Goal: Task Accomplishment & Management: Manage account settings

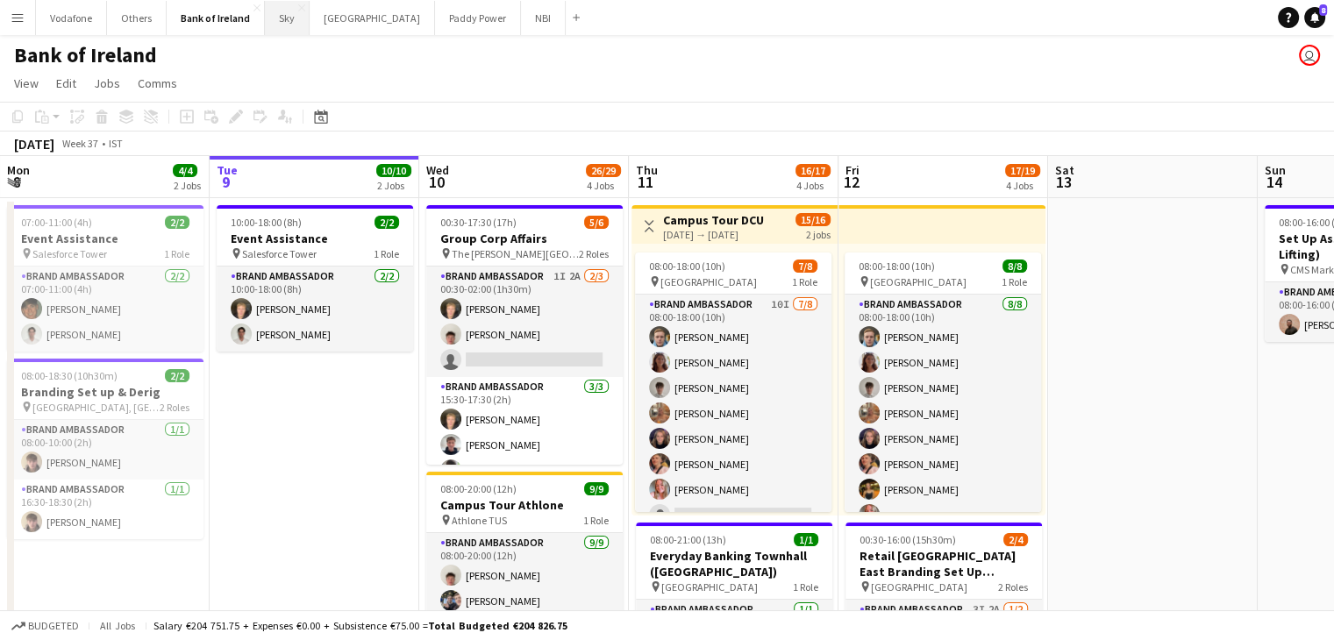
click at [282, 32] on button "Sky Close" at bounding box center [287, 18] width 45 height 34
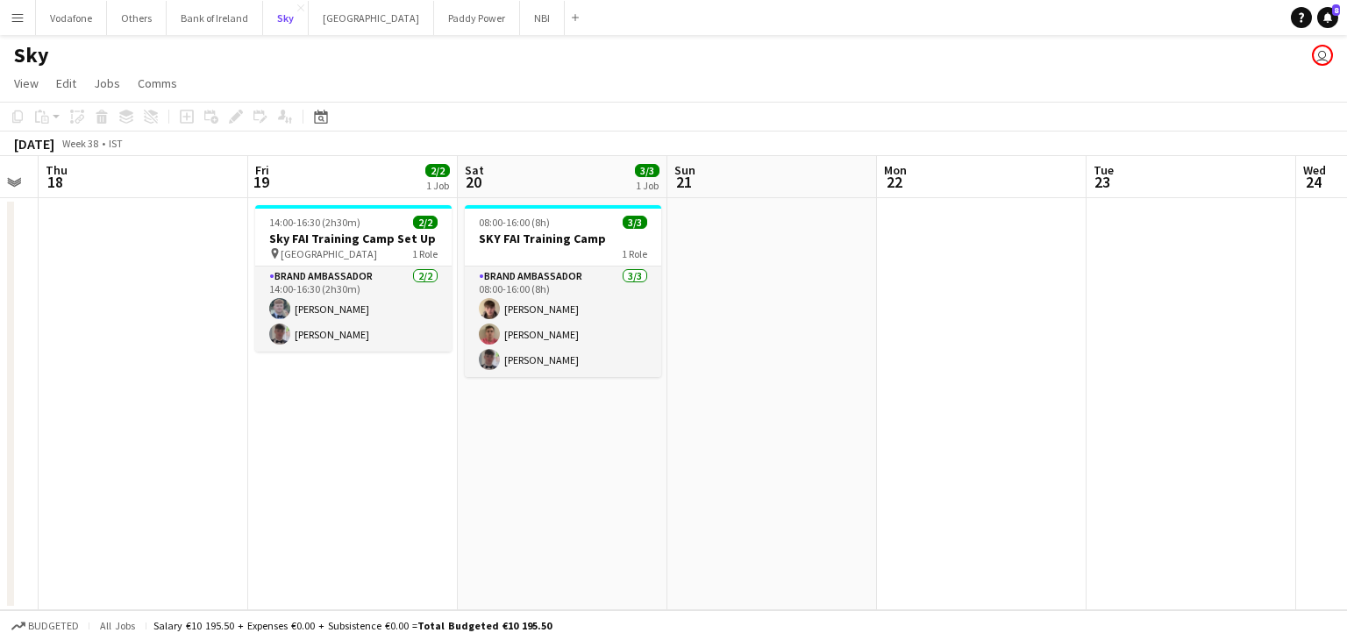
scroll to position [0, 592]
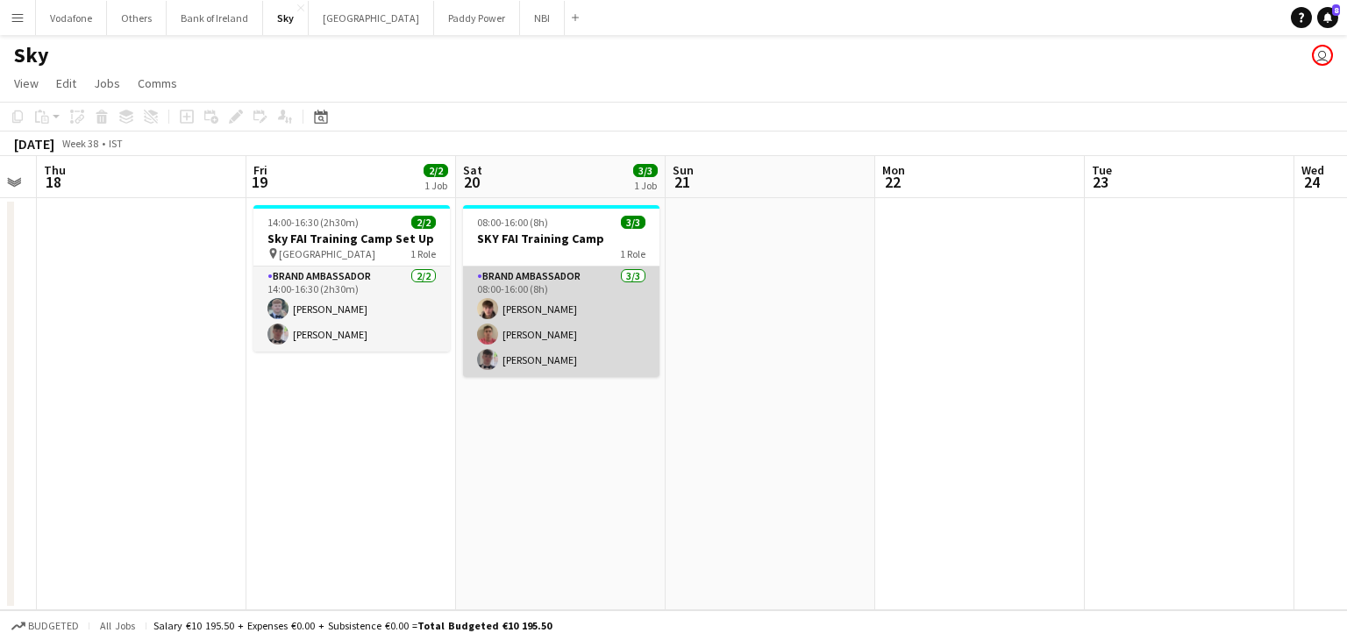
click at [546, 341] on app-card-role "Brand Ambassador [DATE] 08:00-16:00 (8h) [PERSON_NAME] [PERSON_NAME] [PERSON_NA…" at bounding box center [561, 322] width 196 height 111
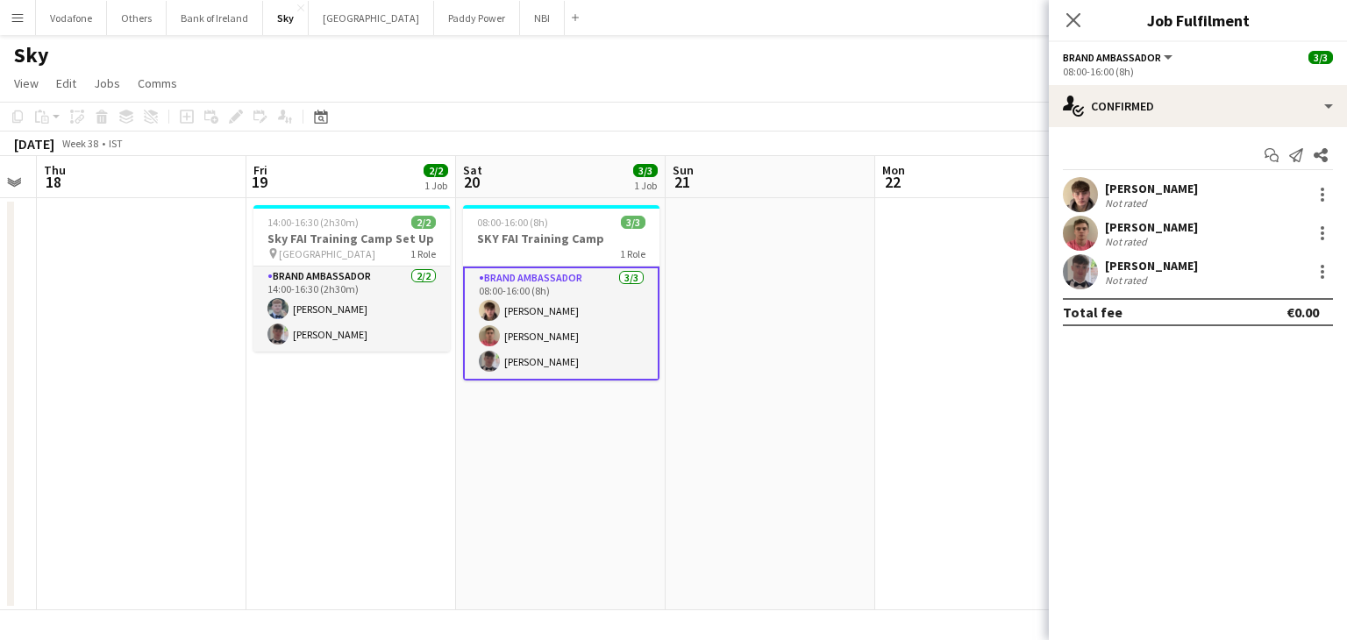
click at [1087, 230] on app-user-avatar at bounding box center [1080, 233] width 35 height 35
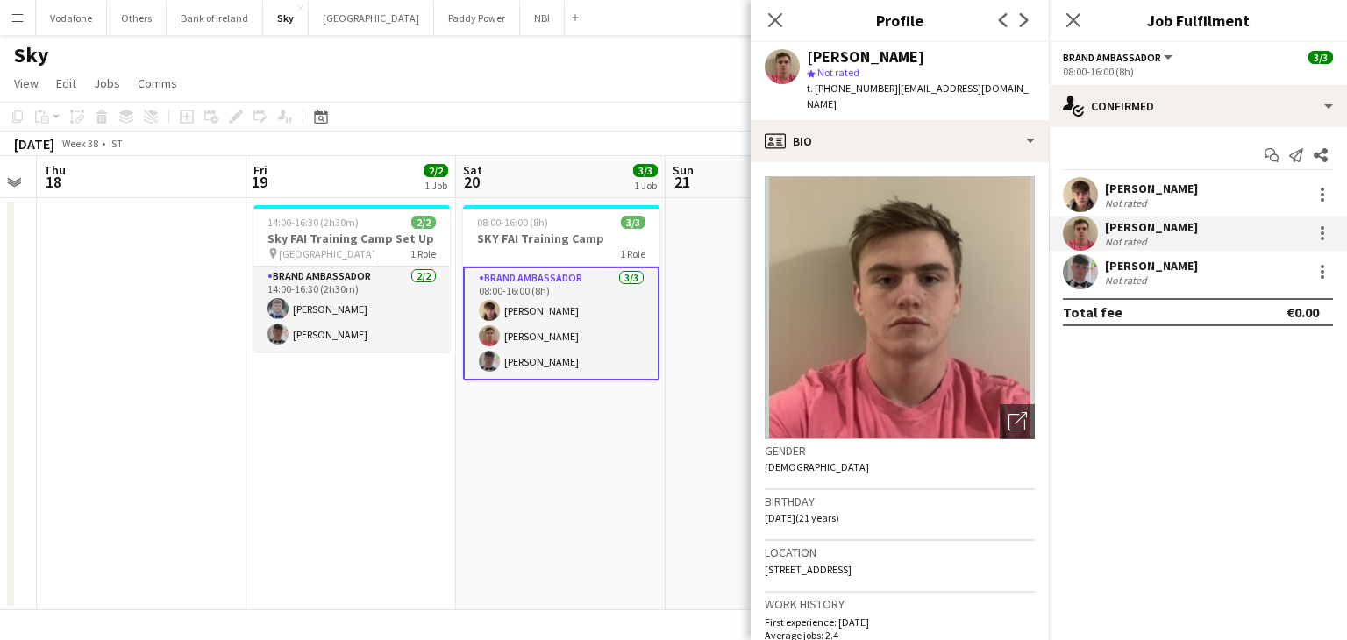
click at [1096, 268] on app-user-avatar at bounding box center [1080, 271] width 35 height 35
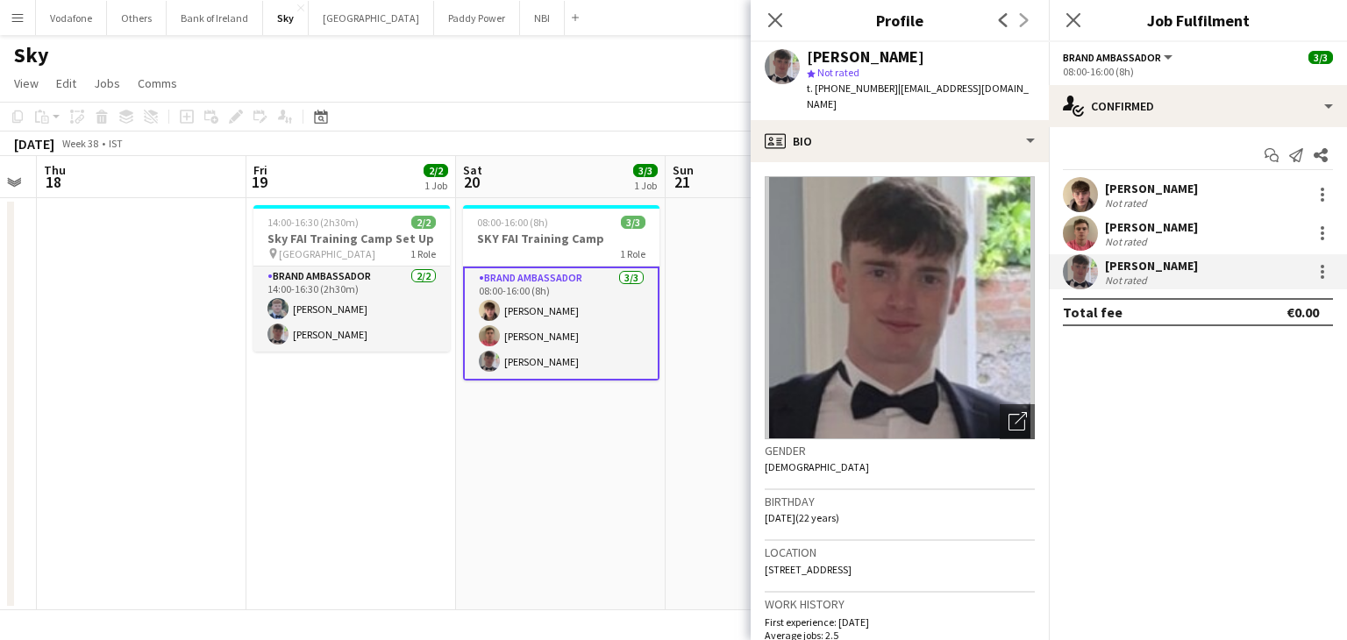
click at [1079, 229] on app-user-avatar at bounding box center [1080, 233] width 35 height 35
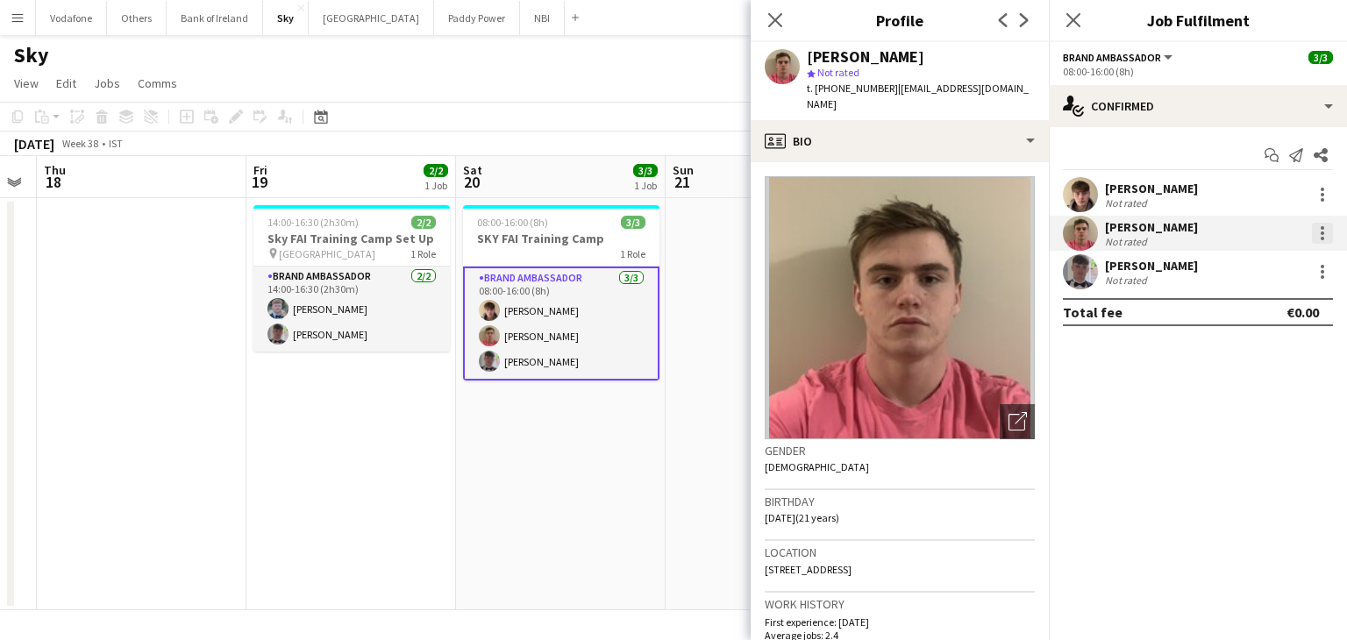
click at [1321, 229] on div at bounding box center [1323, 228] width 4 height 4
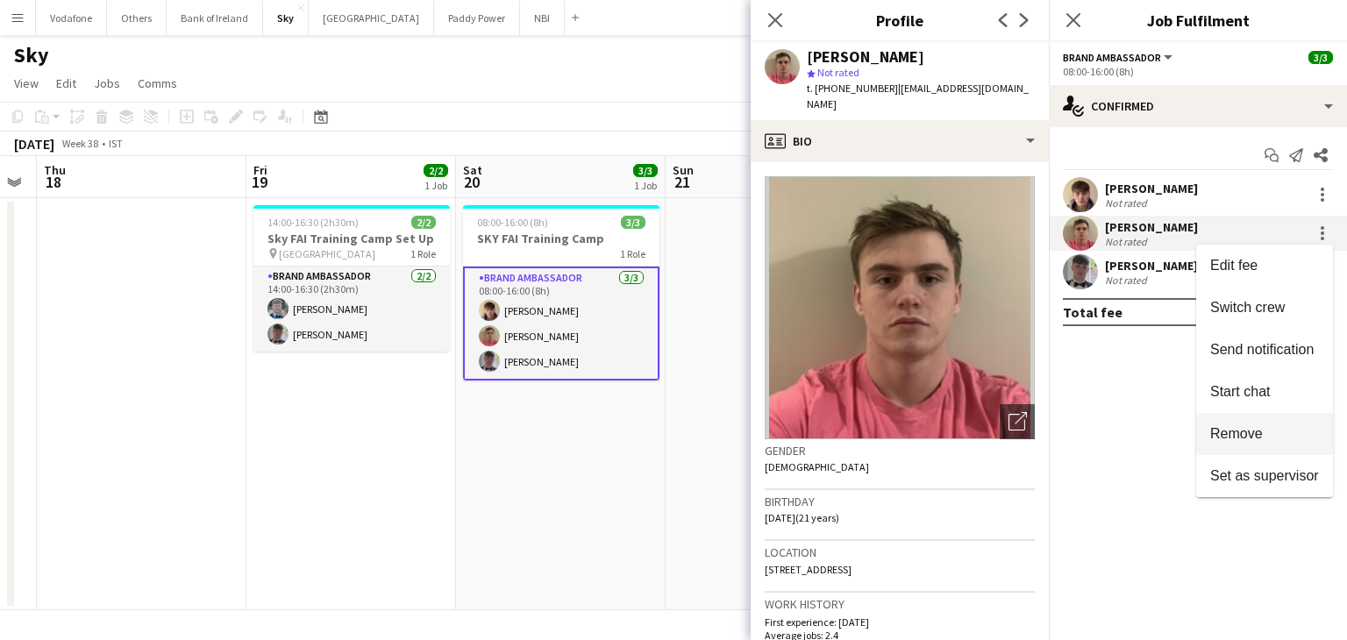
click at [1285, 417] on button "Remove" at bounding box center [1264, 434] width 137 height 42
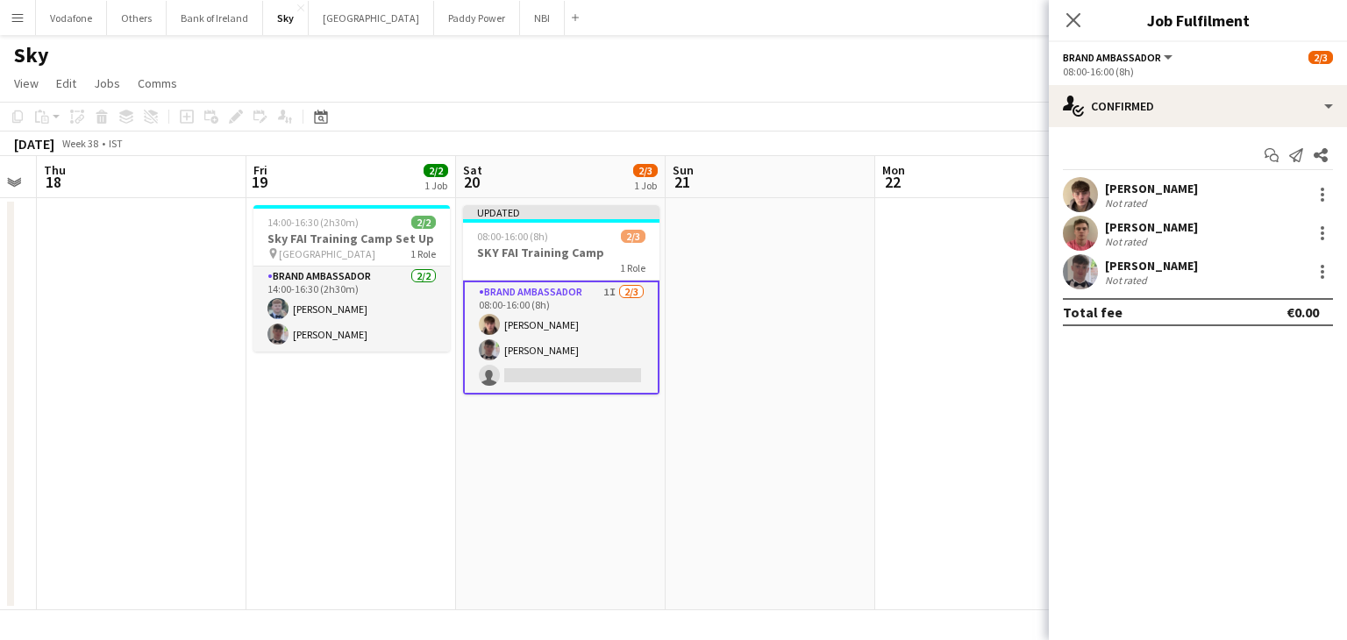
click at [770, 352] on app-date-cell at bounding box center [771, 404] width 210 height 412
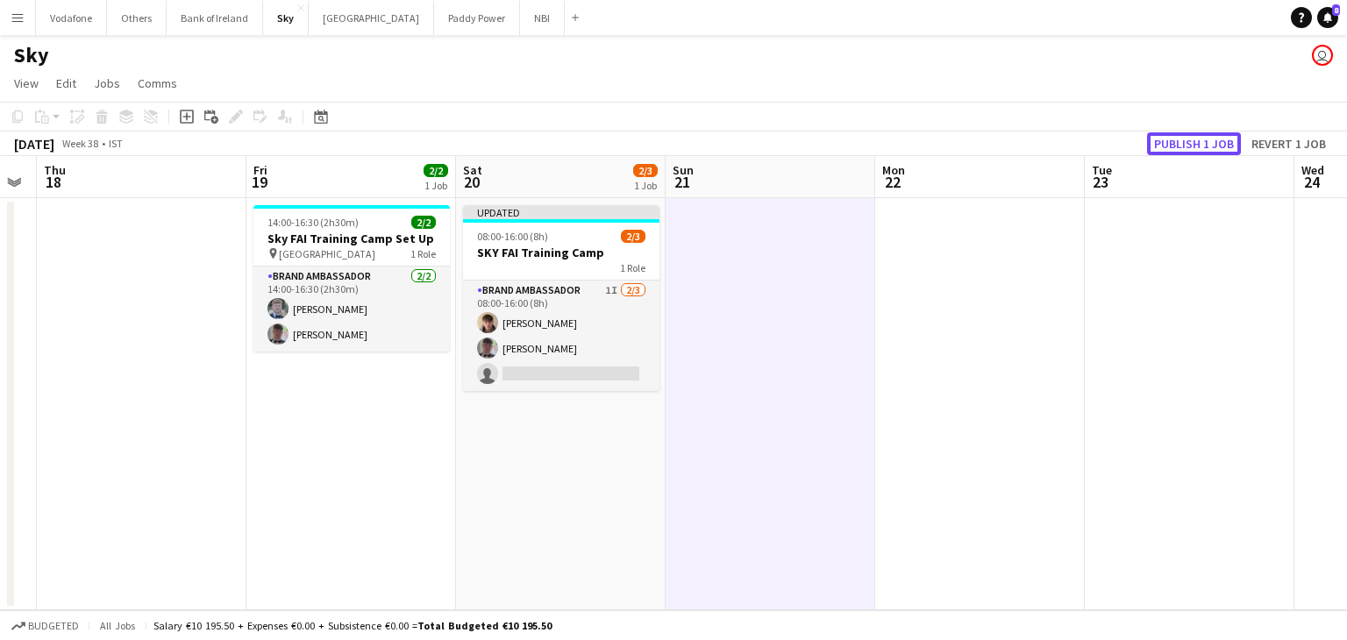
click at [1205, 137] on button "Publish 1 job" at bounding box center [1194, 143] width 94 height 23
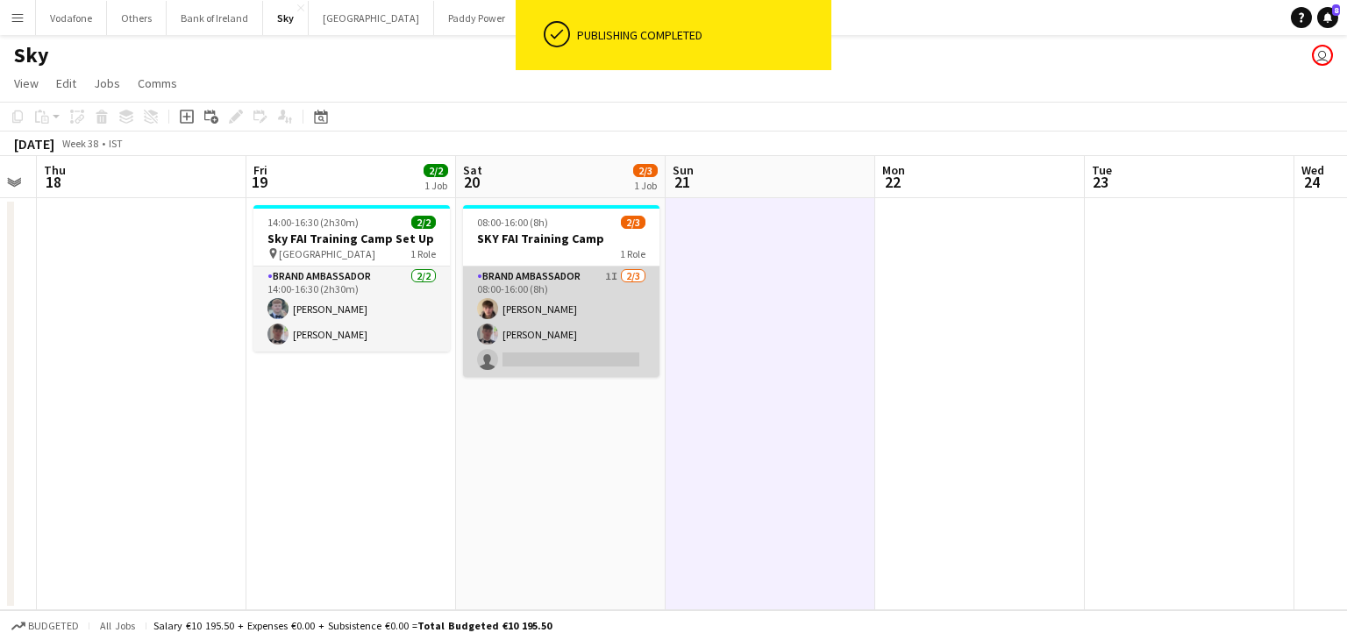
click at [546, 311] on app-card-role "Brand Ambassador 1I [DATE] 08:00-16:00 (8h) [PERSON_NAME] [PERSON_NAME] single-…" at bounding box center [561, 322] width 196 height 111
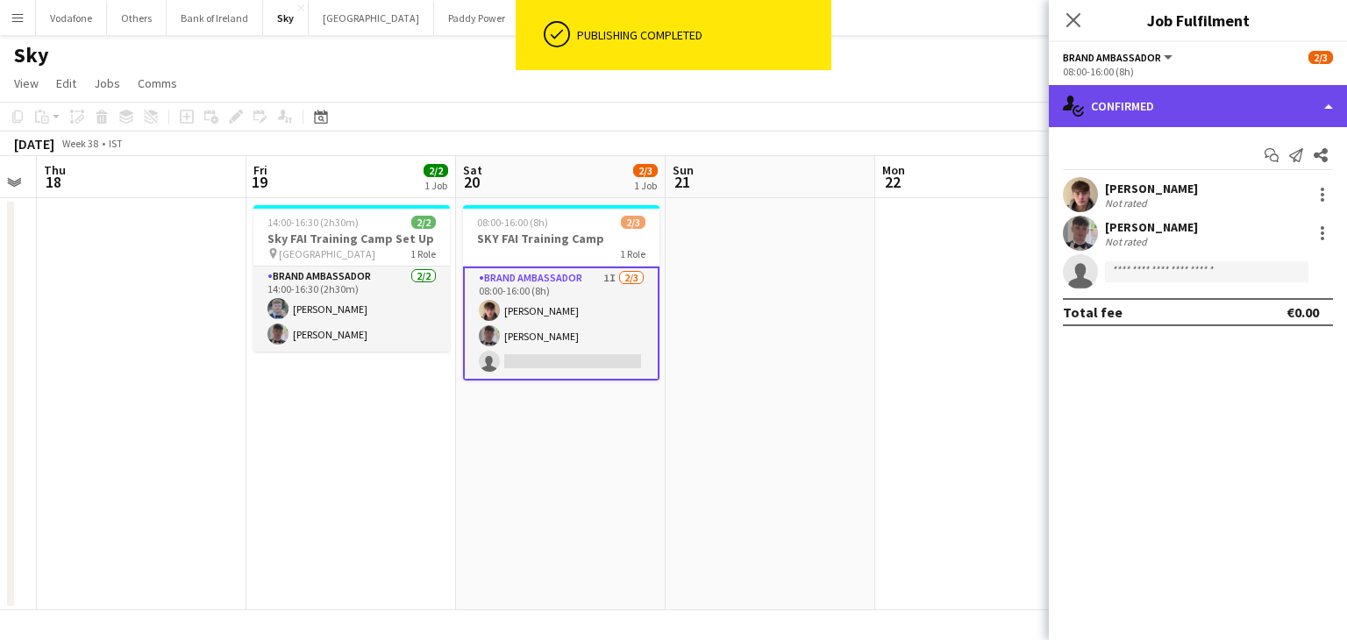
click at [1168, 109] on div "single-neutral-actions-check-2 Confirmed" at bounding box center [1198, 106] width 298 height 42
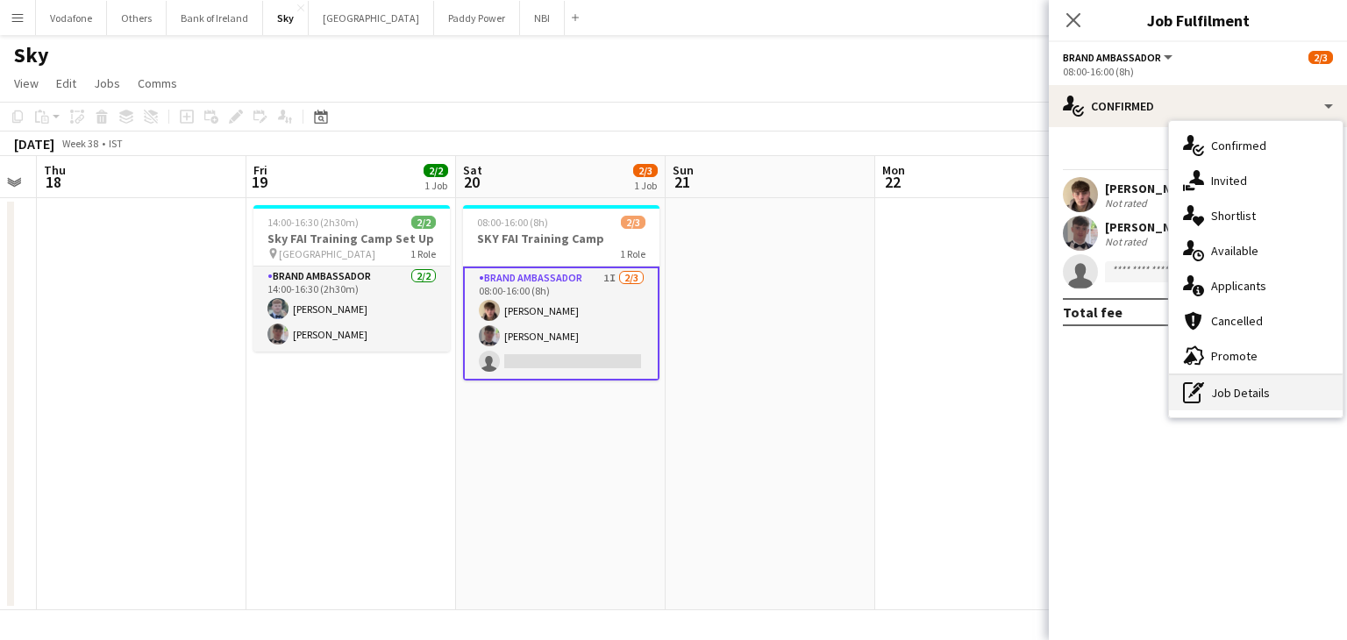
click at [1242, 386] on div "pen-write Job Details" at bounding box center [1256, 392] width 174 height 35
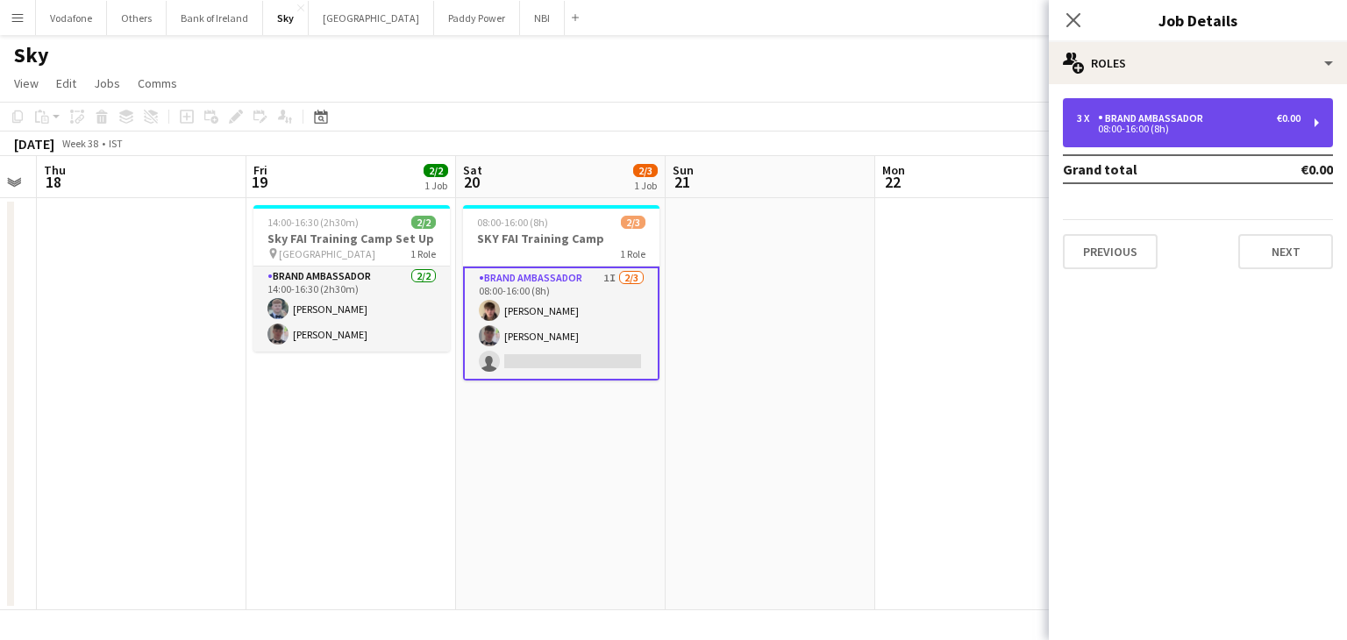
click at [1270, 123] on div "3 x Brand Ambassador €0.00" at bounding box center [1189, 118] width 224 height 12
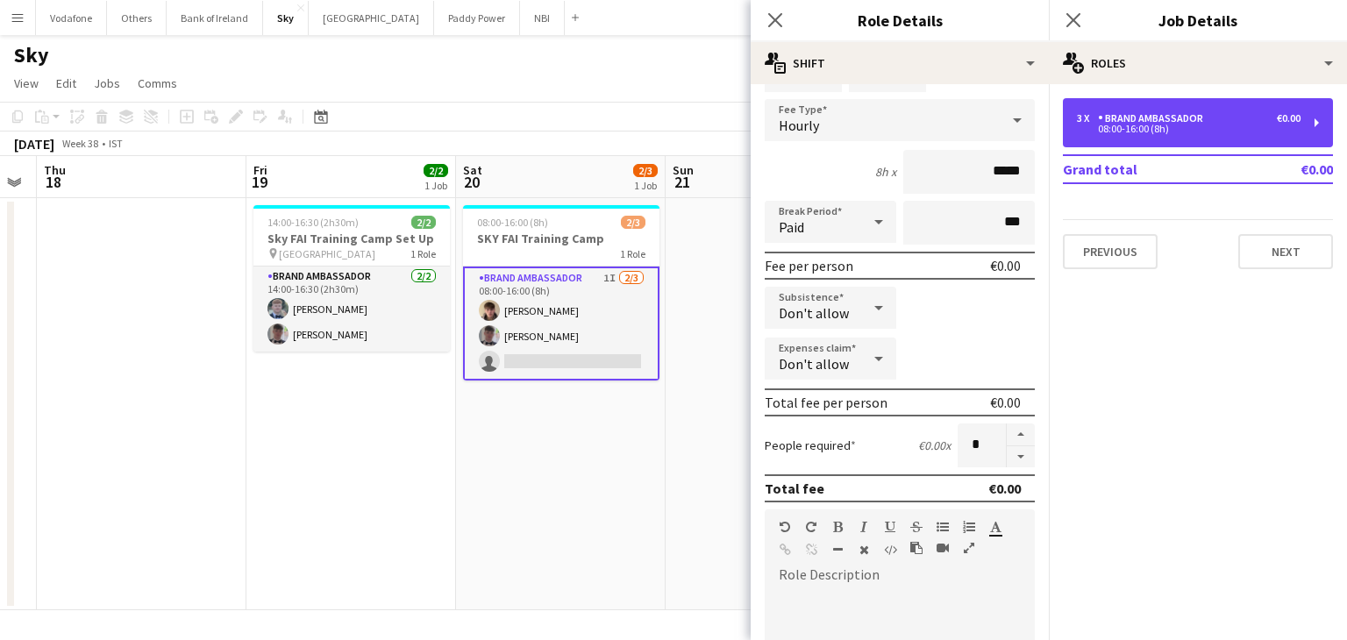
scroll to position [175, 0]
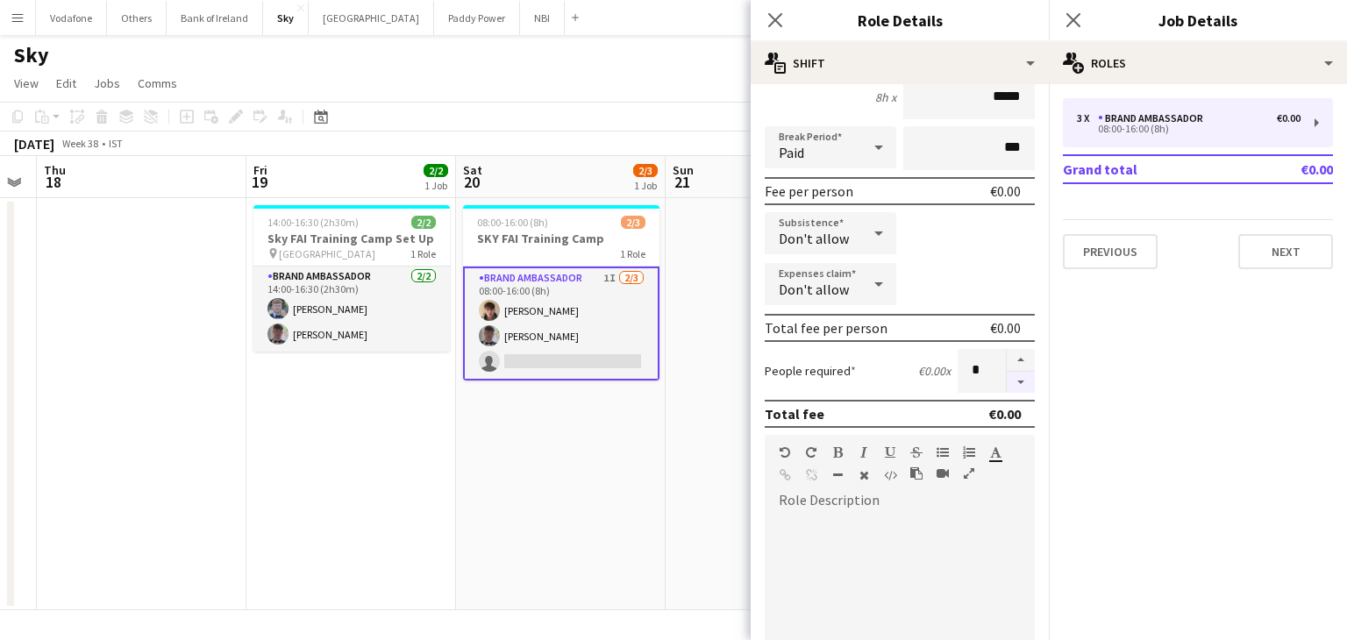
click at [1007, 380] on button "button" at bounding box center [1021, 383] width 28 height 22
type input "*"
click at [1300, 246] on button "Next" at bounding box center [1286, 251] width 95 height 35
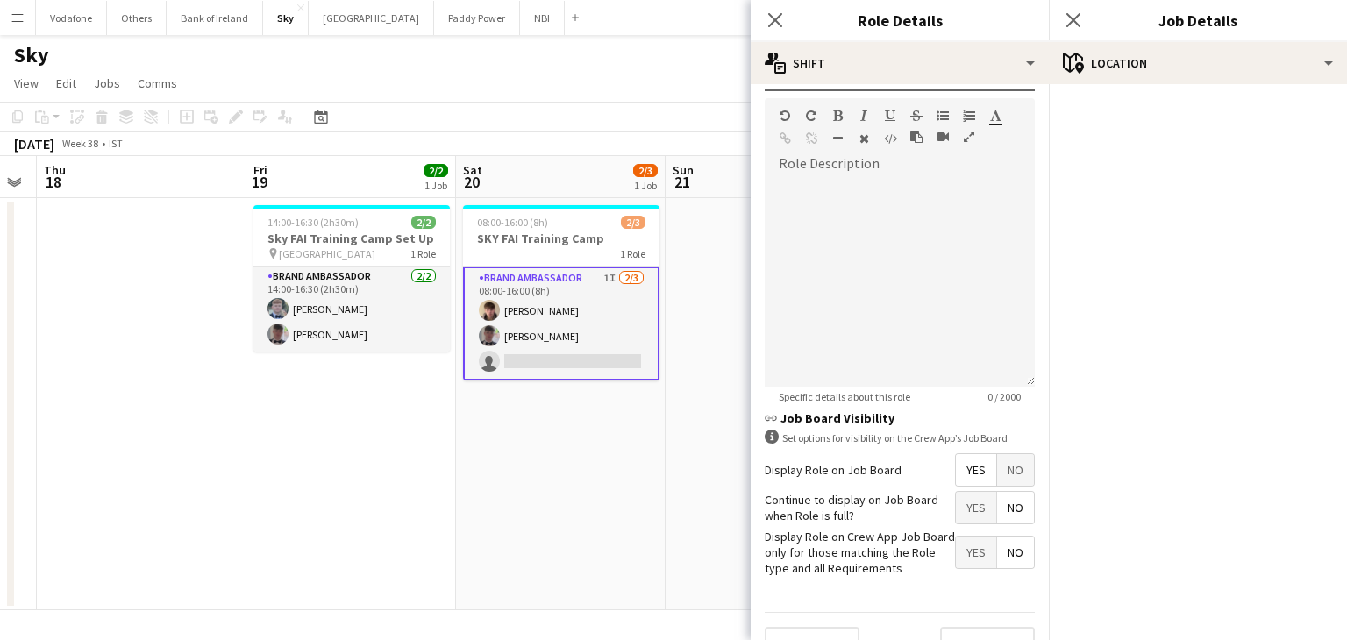
scroll to position [544, 0]
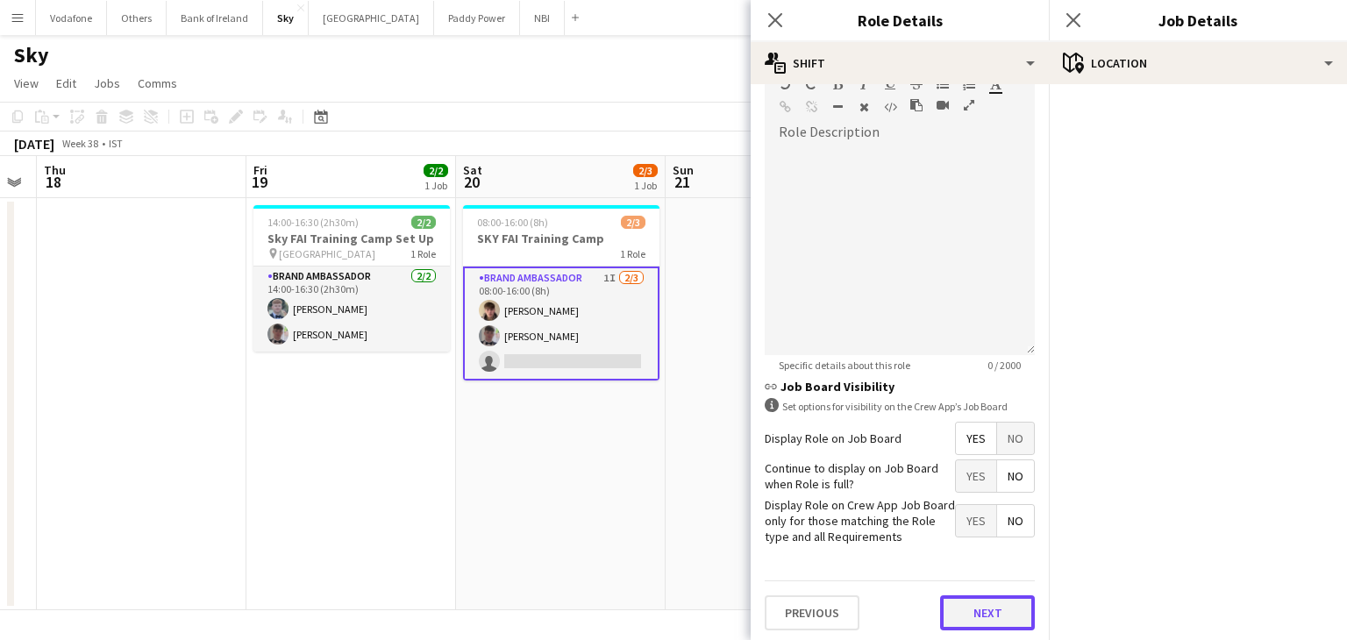
click at [954, 614] on button "Next" at bounding box center [987, 613] width 95 height 35
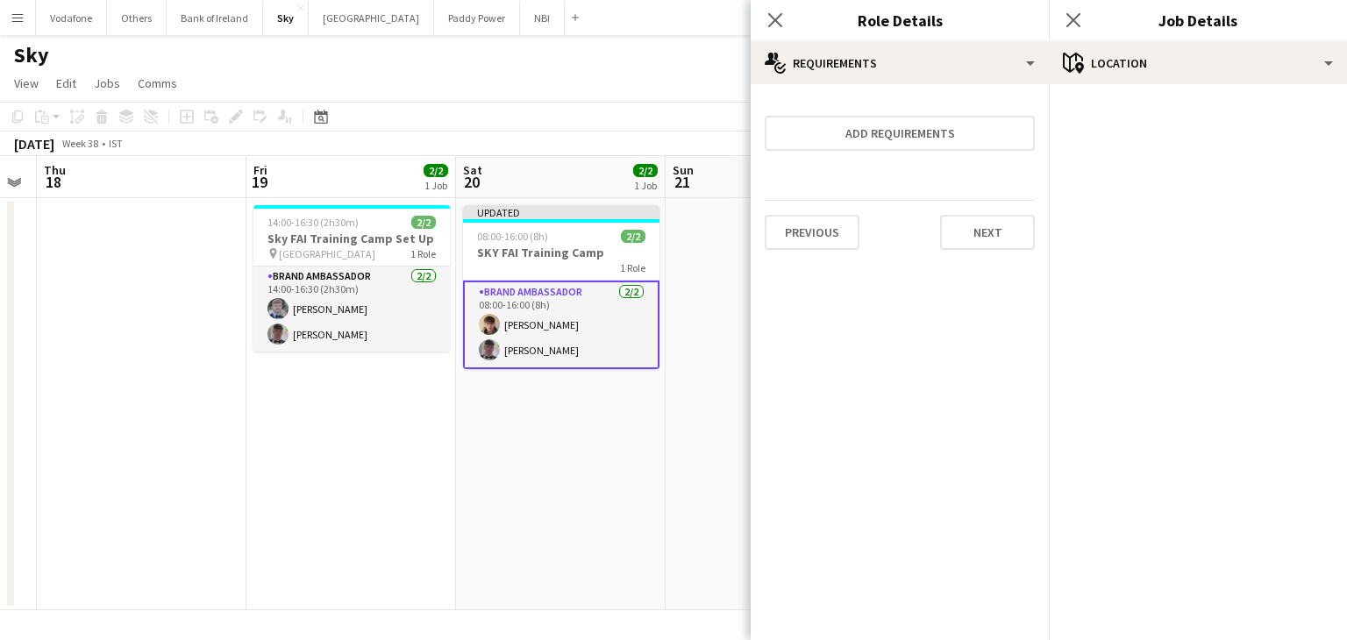
scroll to position [0, 0]
click at [991, 234] on button "Next" at bounding box center [987, 232] width 95 height 35
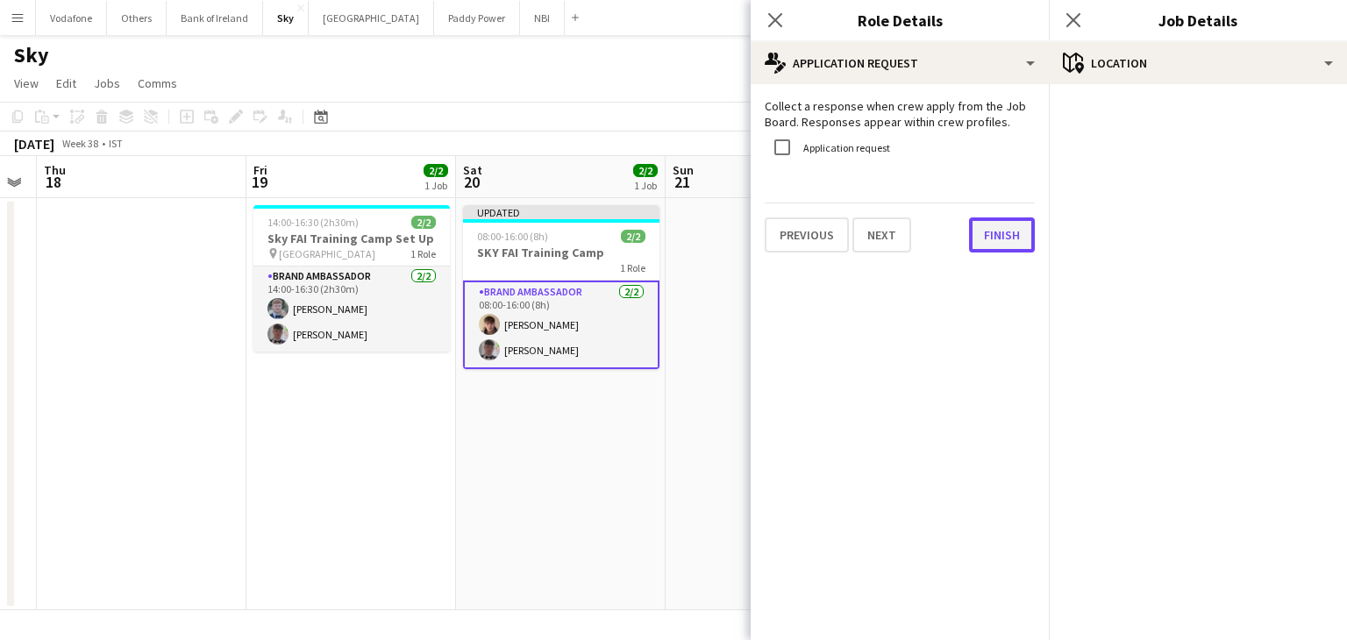
click at [979, 232] on button "Finish" at bounding box center [1002, 235] width 66 height 35
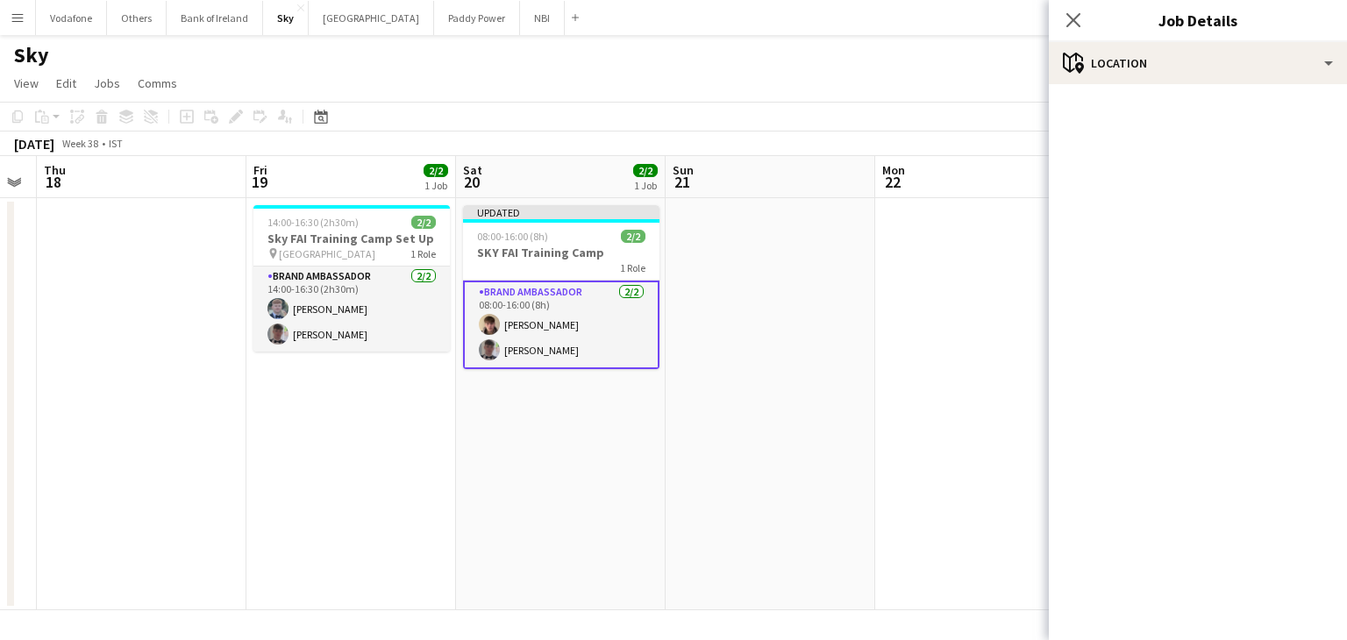
click at [821, 235] on app-date-cell at bounding box center [771, 404] width 210 height 412
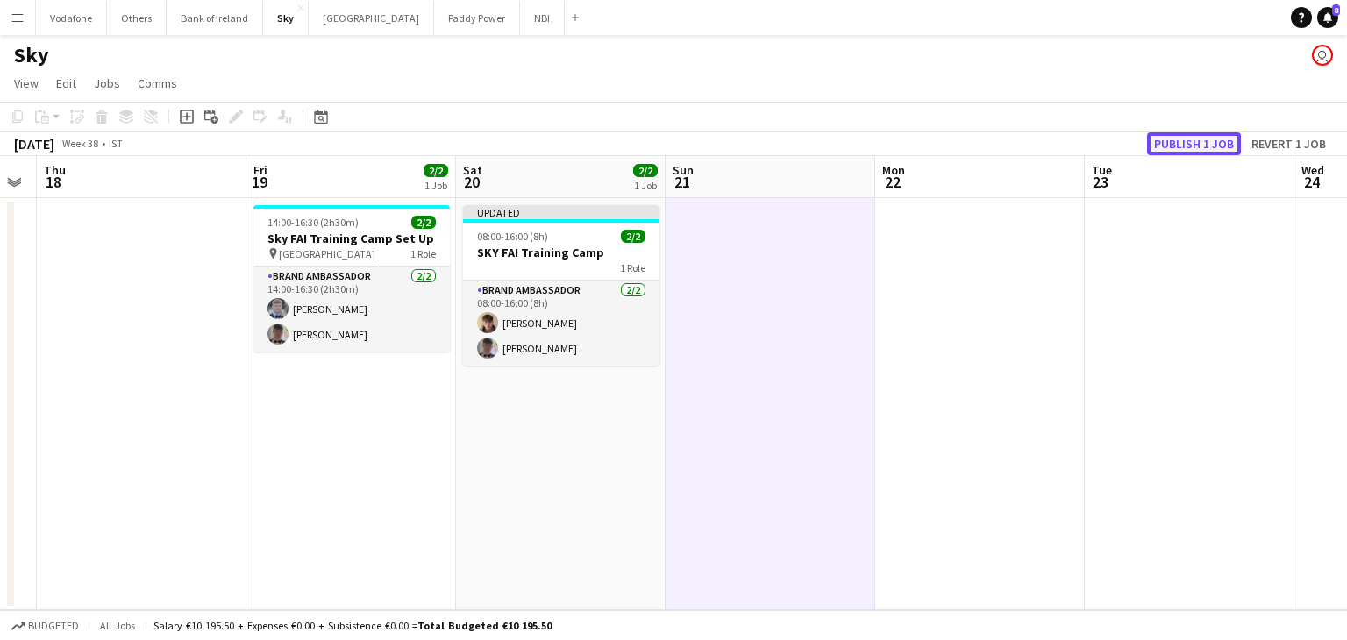
click at [1200, 137] on button "Publish 1 job" at bounding box center [1194, 143] width 94 height 23
